Goal: Information Seeking & Learning: Find specific page/section

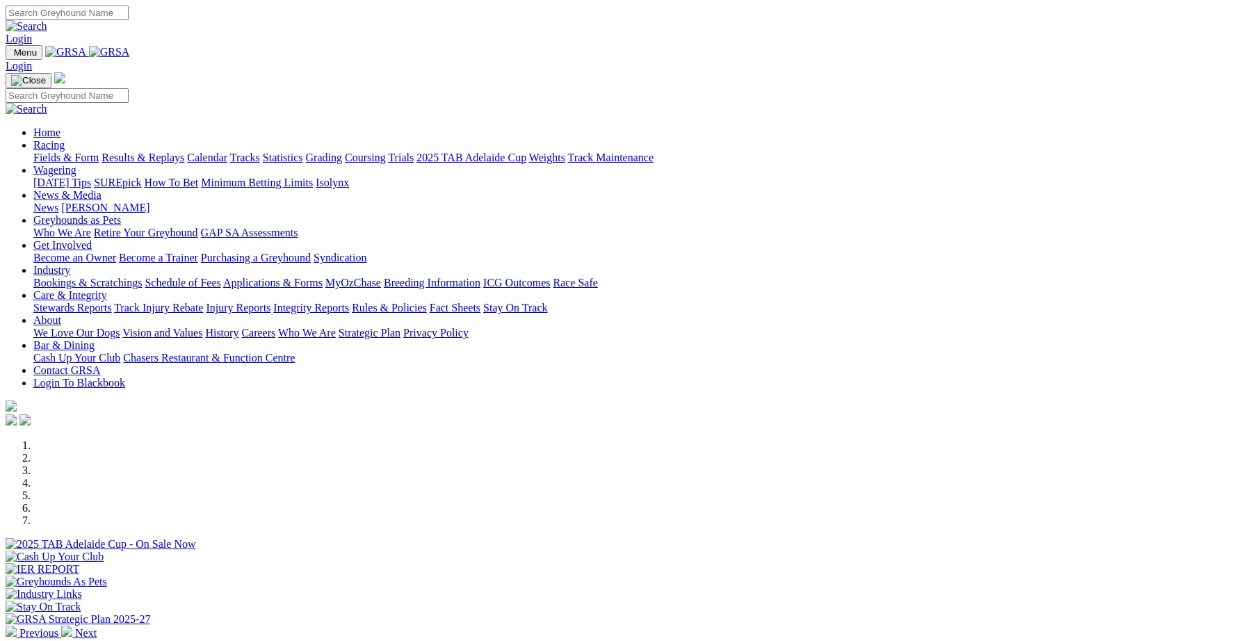
scroll to position [384, 0]
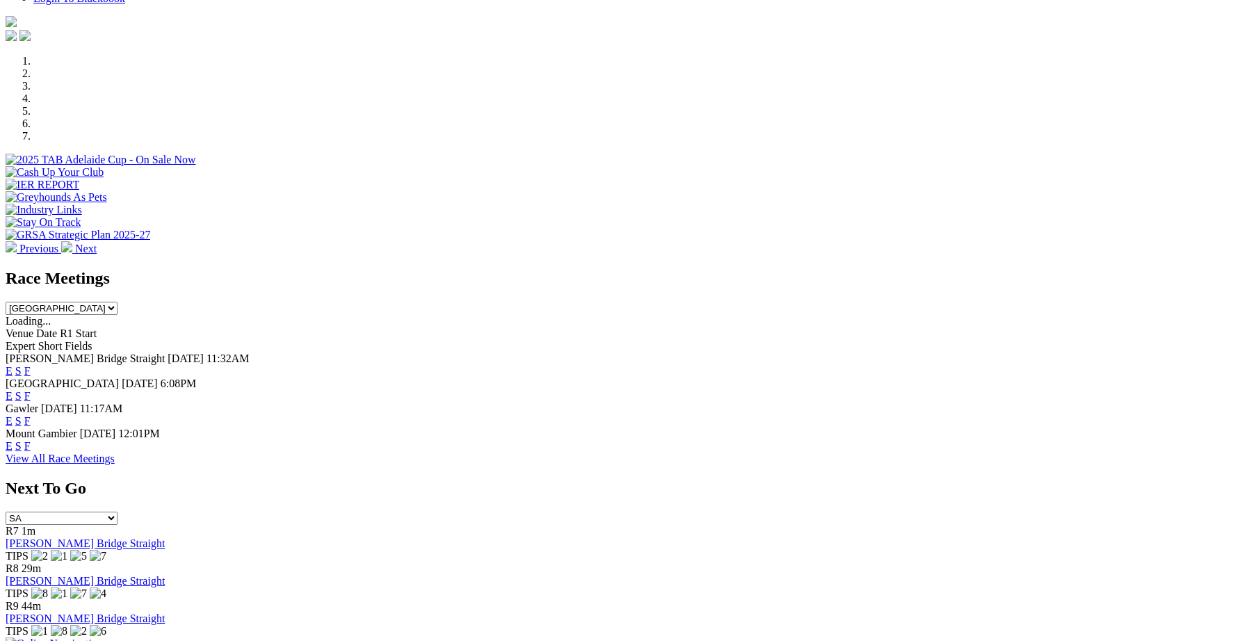
click at [31, 440] on link "F" at bounding box center [27, 446] width 6 height 12
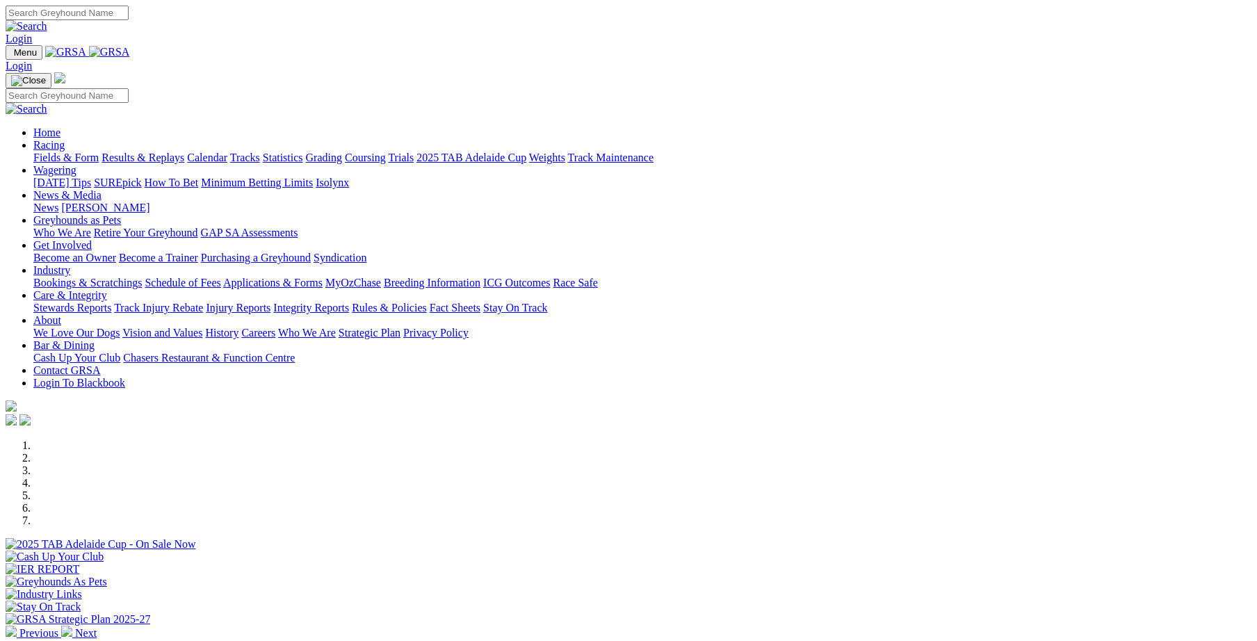
scroll to position [384, 0]
click at [349, 302] on link "Integrity Reports" at bounding box center [311, 308] width 76 height 12
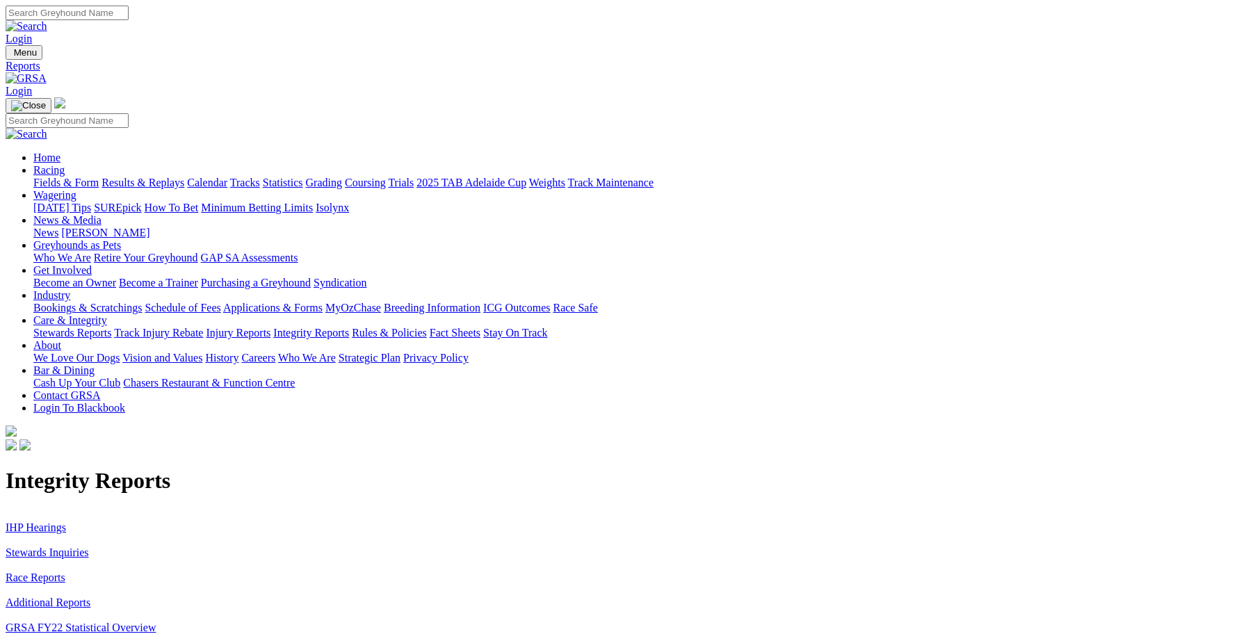
click at [89, 546] on link "Stewards Inquiries" at bounding box center [47, 552] width 83 height 12
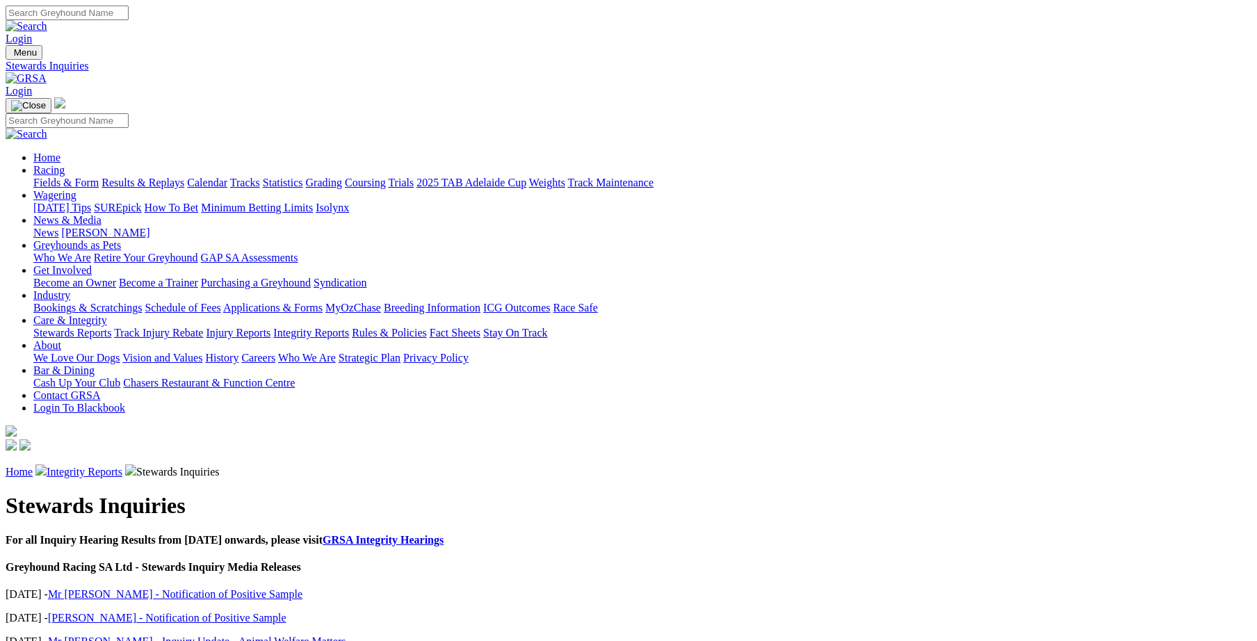
click at [122, 466] on link "Integrity Reports" at bounding box center [85, 472] width 76 height 12
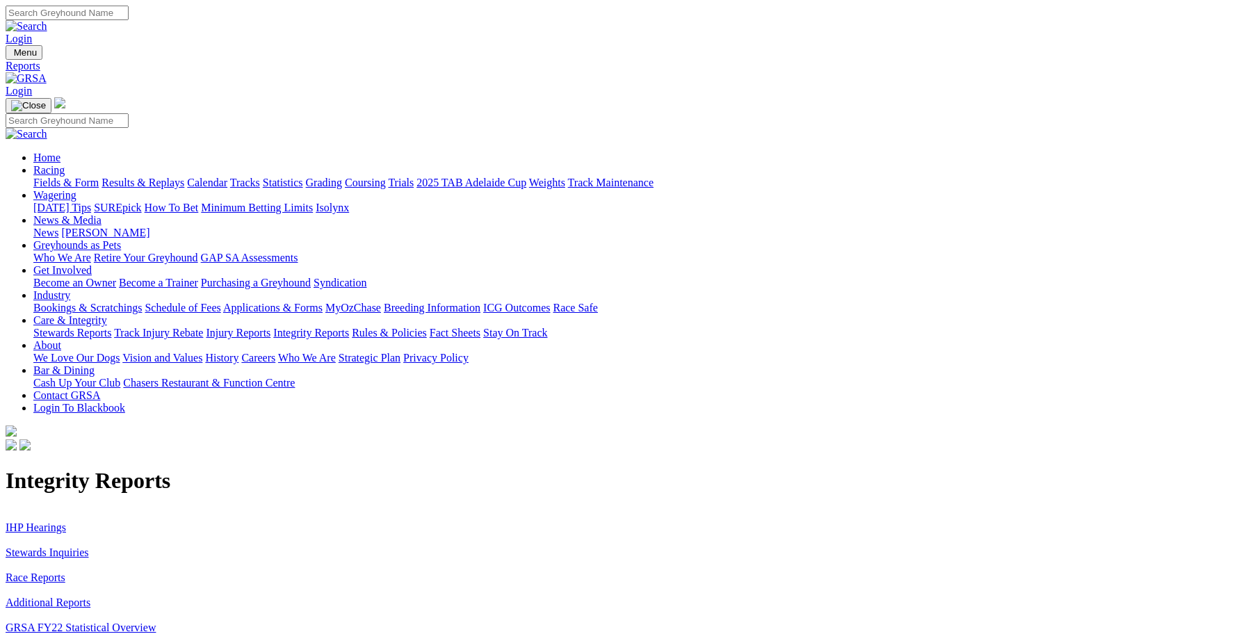
click at [66, 521] on link "IHP Hearings" at bounding box center [36, 527] width 60 height 12
